Goal: Task Accomplishment & Management: Manage account settings

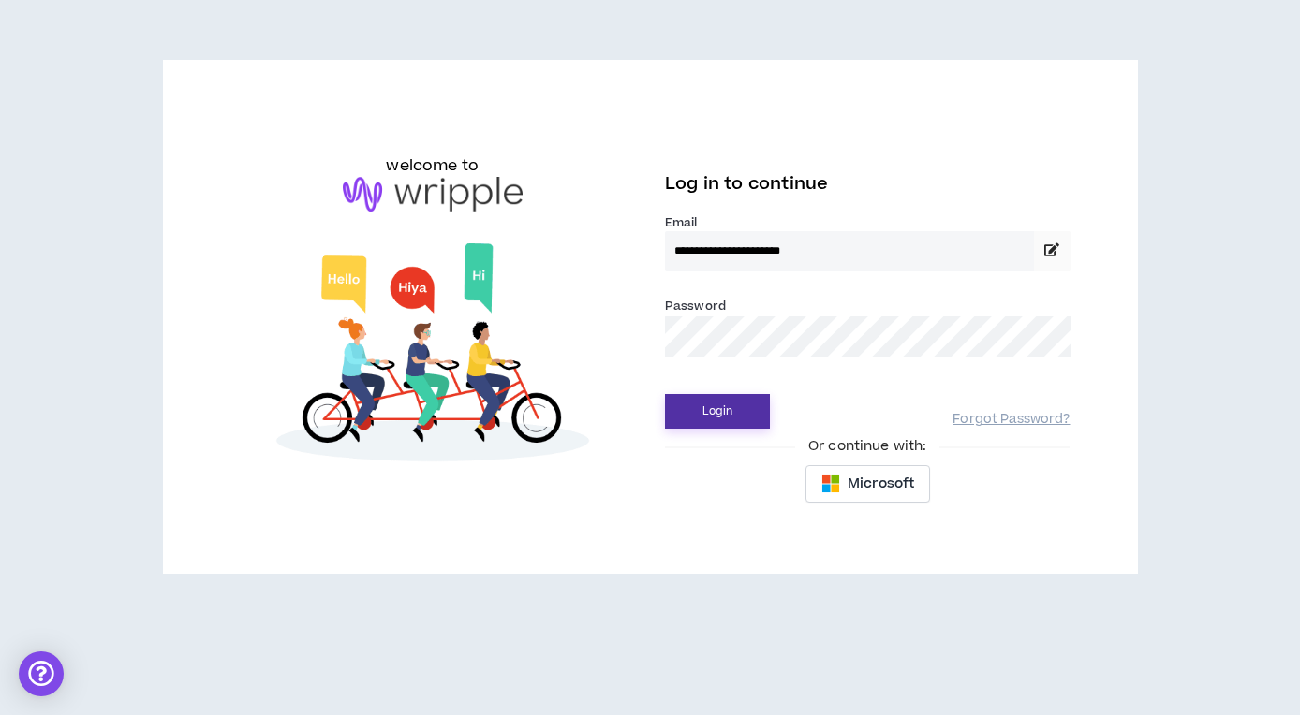
click at [729, 411] on button "Login" at bounding box center [717, 411] width 105 height 35
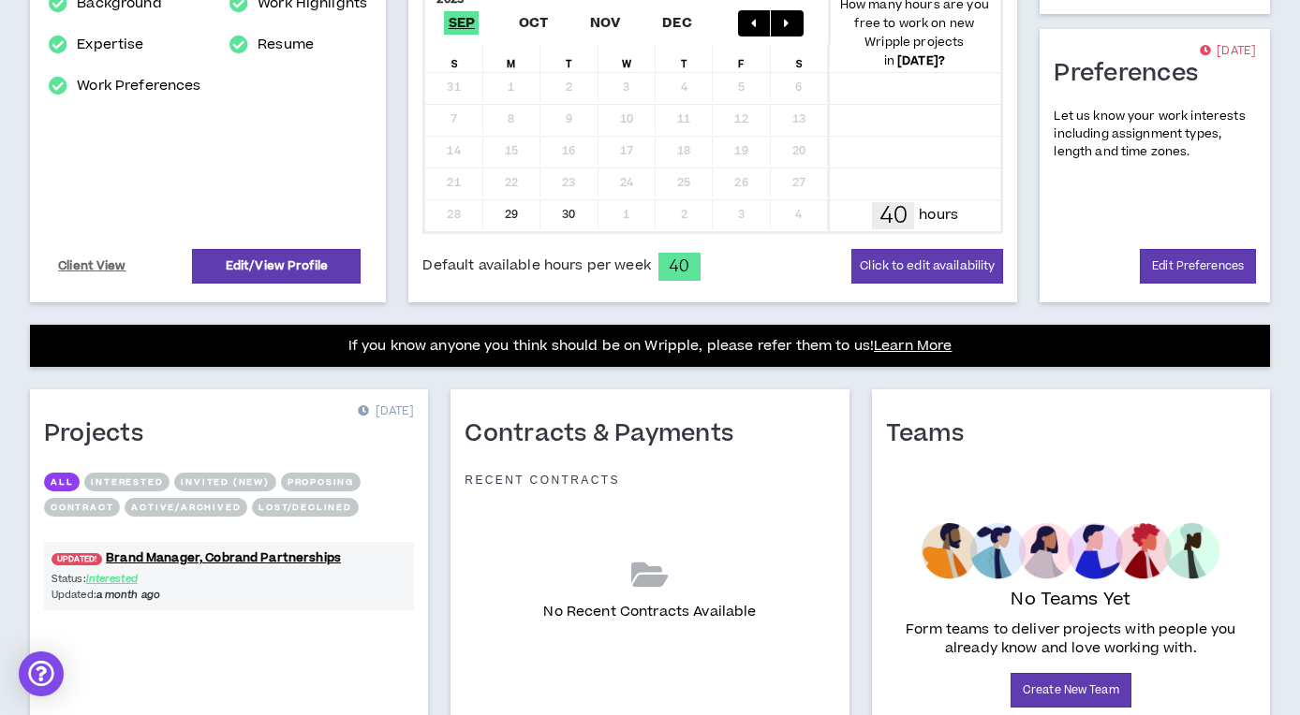
scroll to position [485, 0]
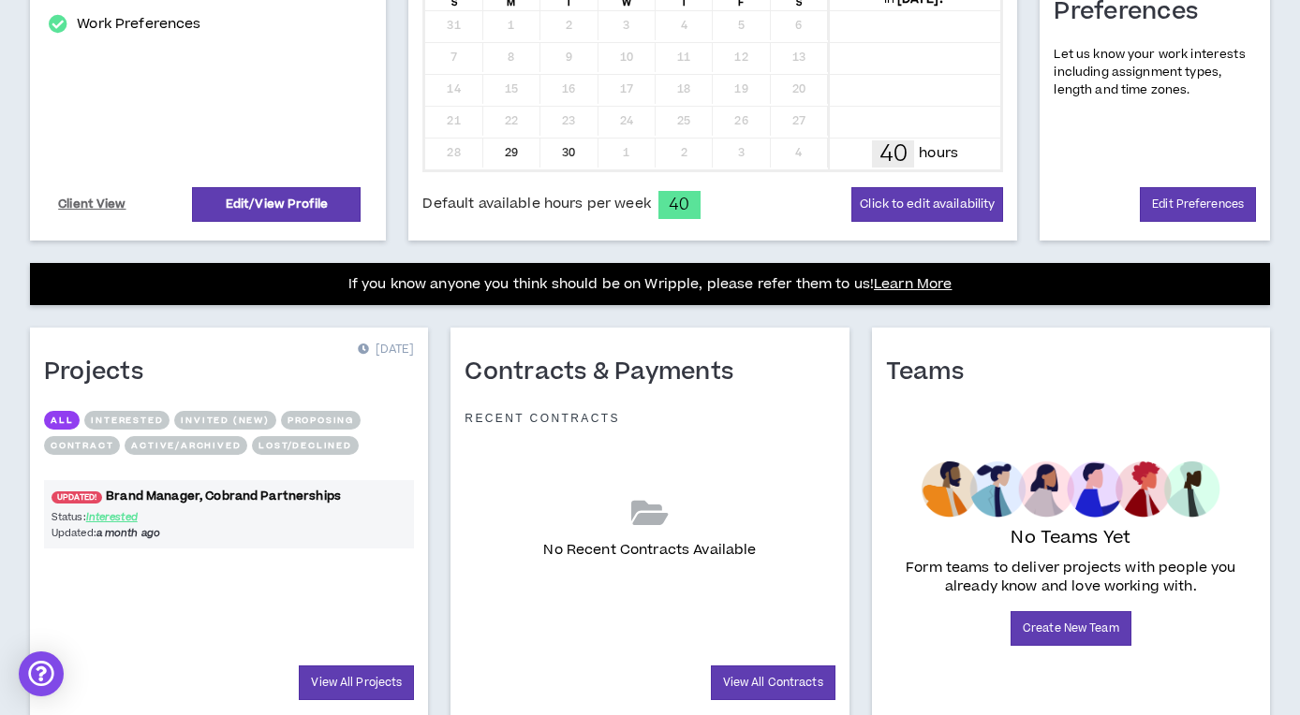
click at [203, 499] on link "UPDATED! Brand Manager, Cobrand Partnerships" at bounding box center [229, 497] width 370 height 18
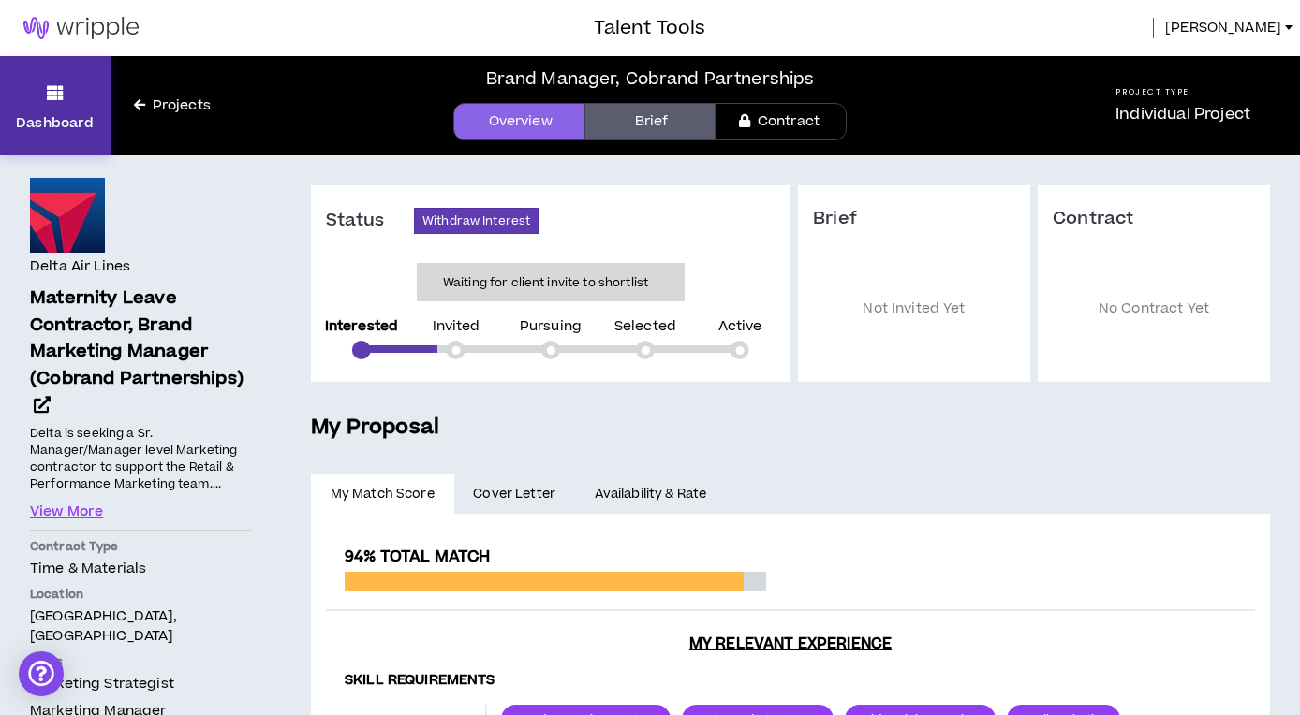
click at [59, 113] on p "Dashboard" at bounding box center [55, 123] width 78 height 20
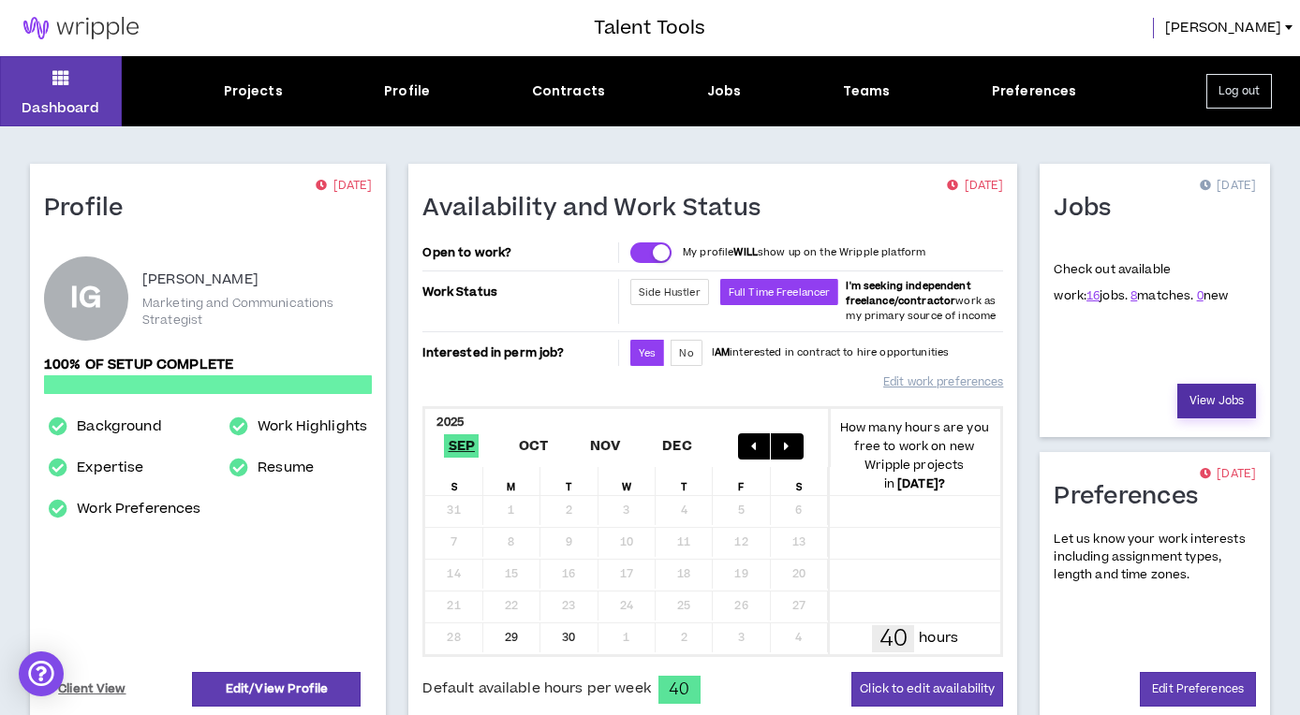
click at [1213, 400] on link "View Jobs" at bounding box center [1216, 401] width 79 height 35
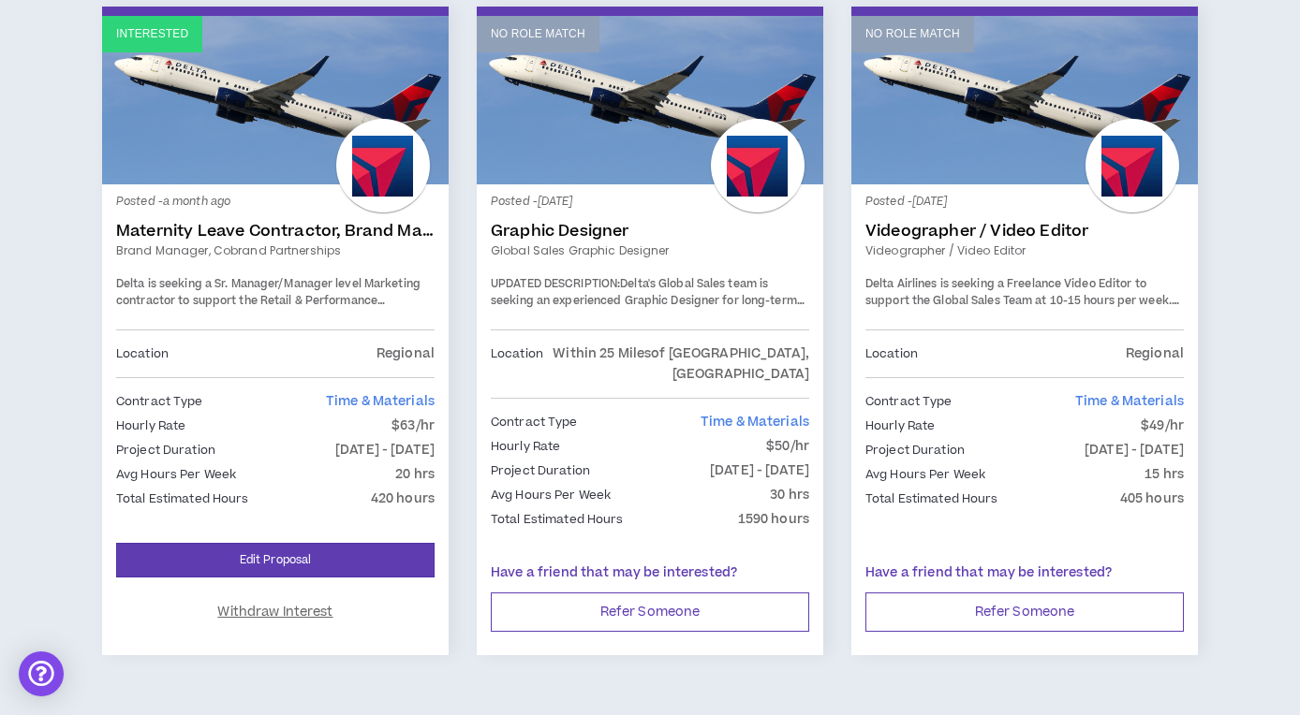
scroll to position [3196, 0]
